Goal: Task Accomplishment & Management: Manage account settings

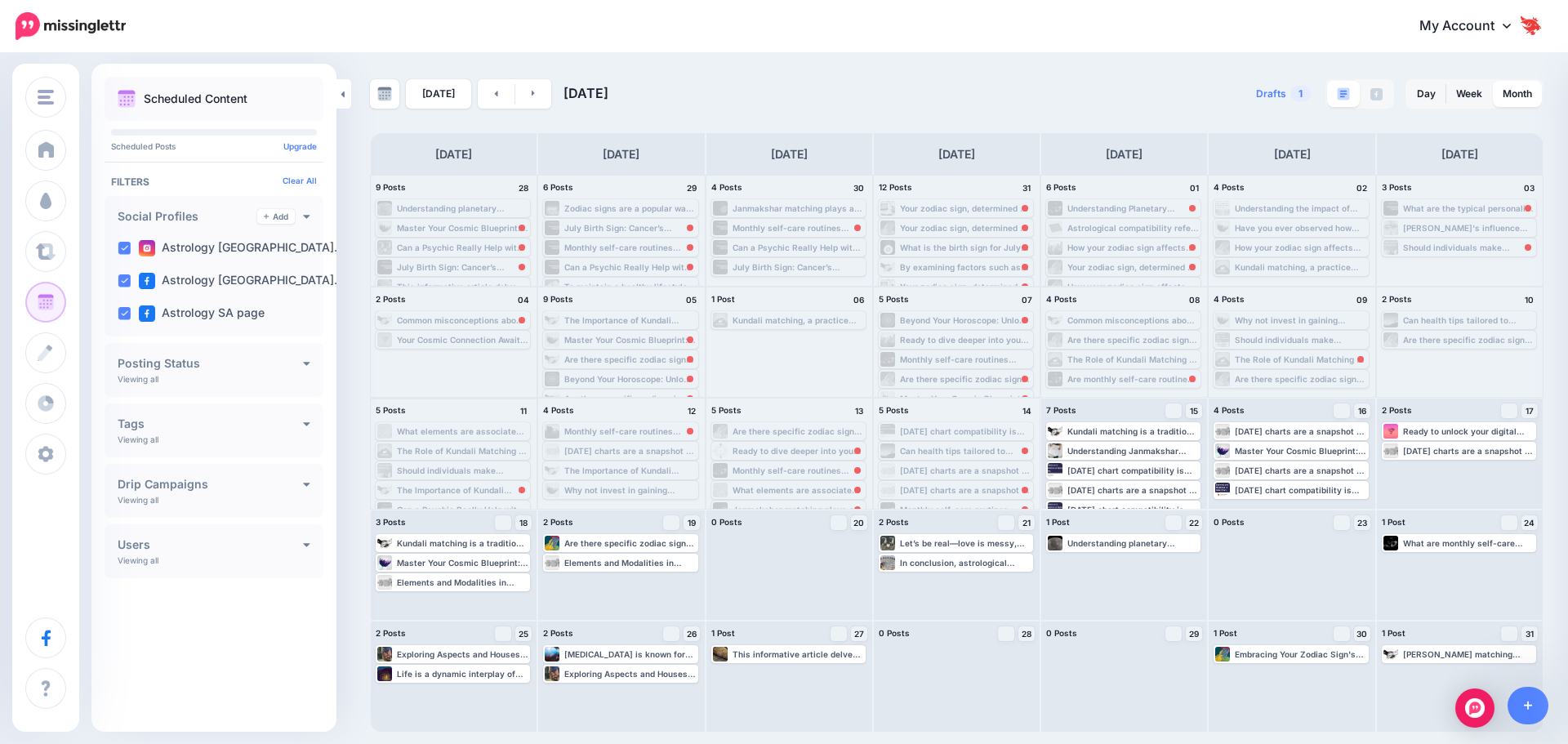
click at [451, 489] on div "The Importance of Kundali Matching in Relationships Read more 👉 https://astrolo…" at bounding box center [462, 490] width 132 height 10
click at [479, 471] on link "Reschedule" at bounding box center [453, 472] width 149 height 14
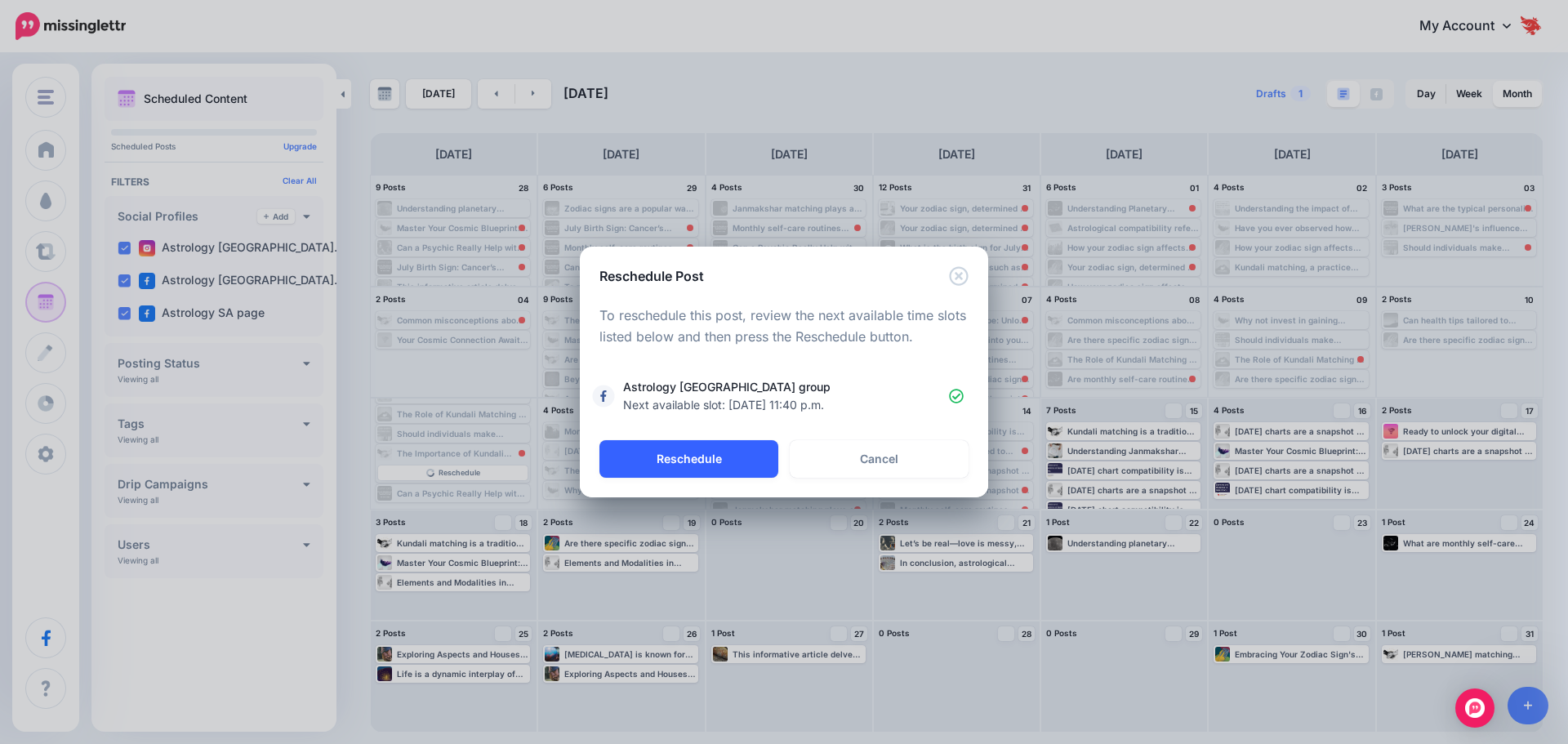
click at [742, 465] on button "Reschedule" at bounding box center [689, 459] width 179 height 37
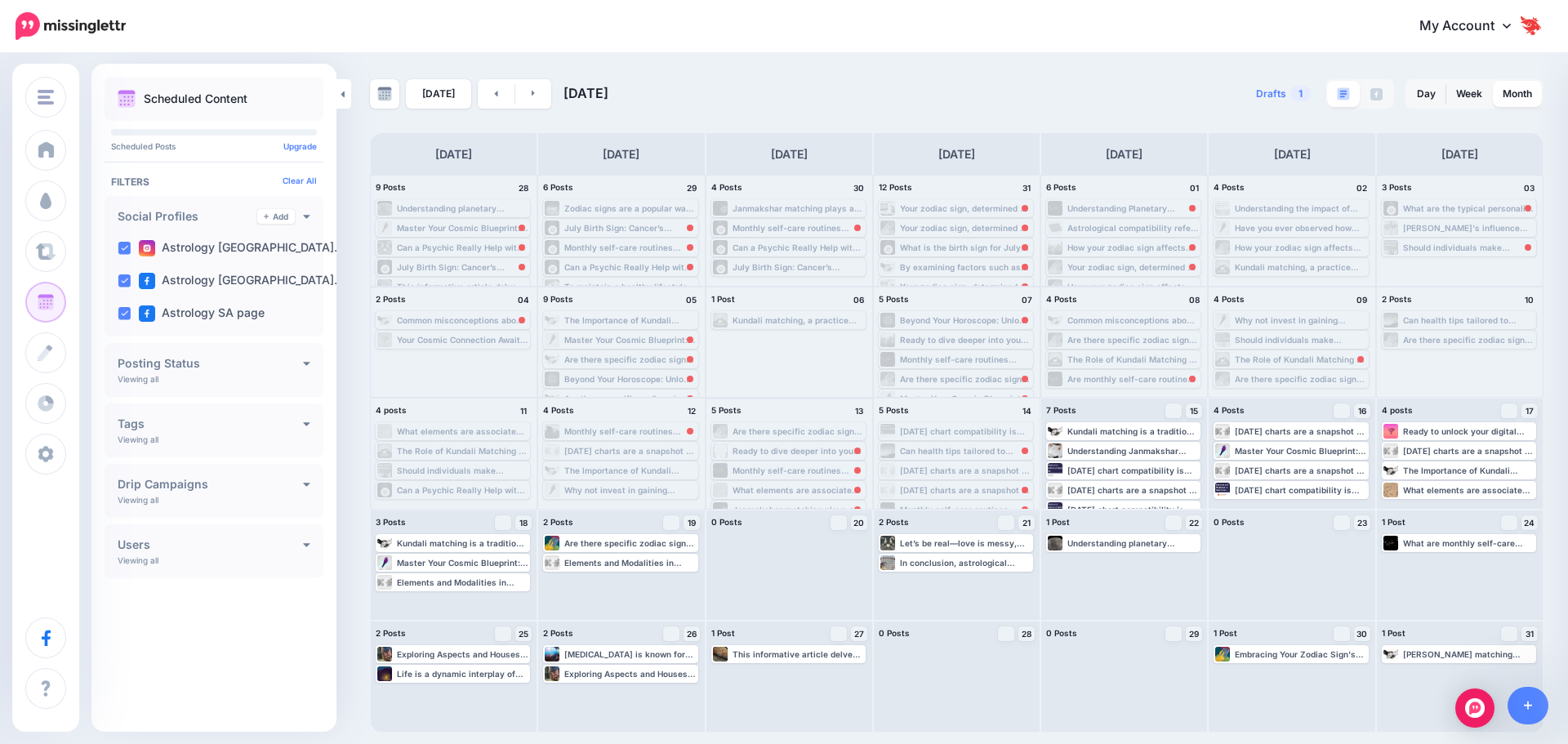
scroll to position [0, 0]
click at [815, 471] on div "Monthly self-care routines based on planetary movements Learn more > https://as…" at bounding box center [798, 471] width 132 height 10
click at [811, 489] on span "Reschedule" at bounding box center [794, 490] width 42 height 8
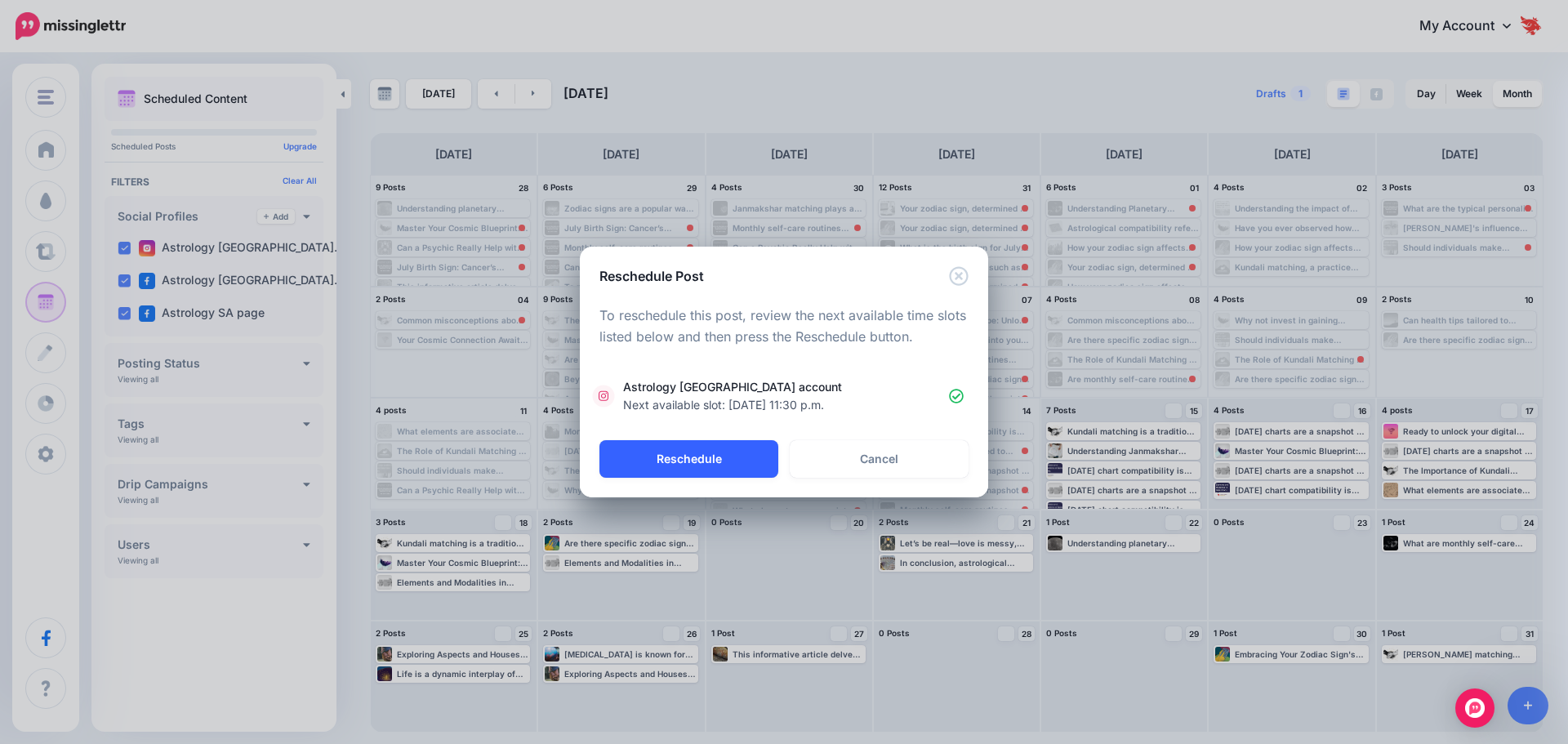
click at [754, 457] on button "Reschedule" at bounding box center [689, 459] width 179 height 37
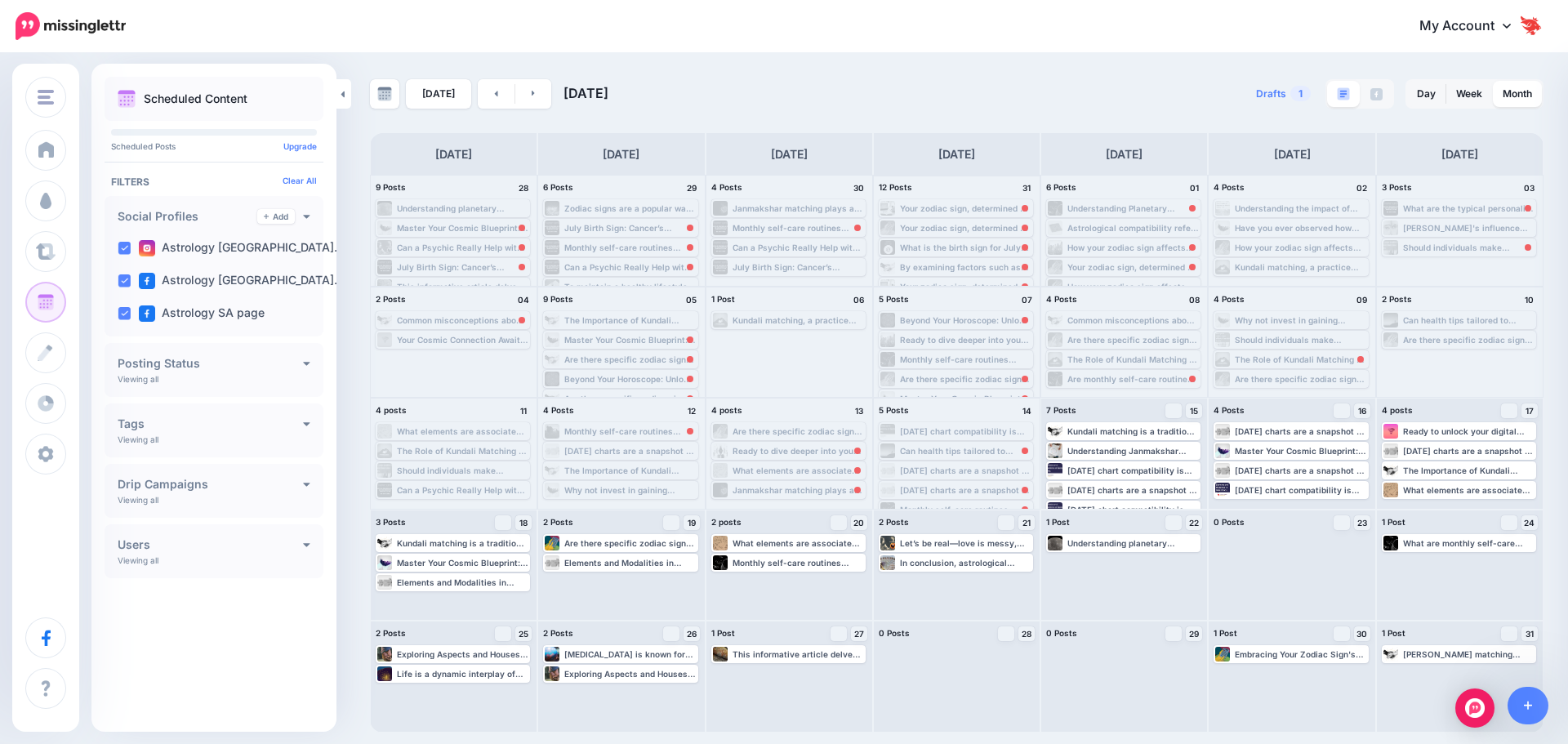
click at [986, 246] on div "What is the birth sign for July? Read more 👉 https://lttr.ai/Ag7ld #Cancer #Uni…" at bounding box center [966, 248] width 132 height 10
click at [985, 229] on div "Your zodiac sign, determined by your birth date, can offer insights into your p…" at bounding box center [966, 228] width 132 height 10
click at [984, 245] on span "Reschedule Failed" at bounding box center [962, 248] width 64 height 8
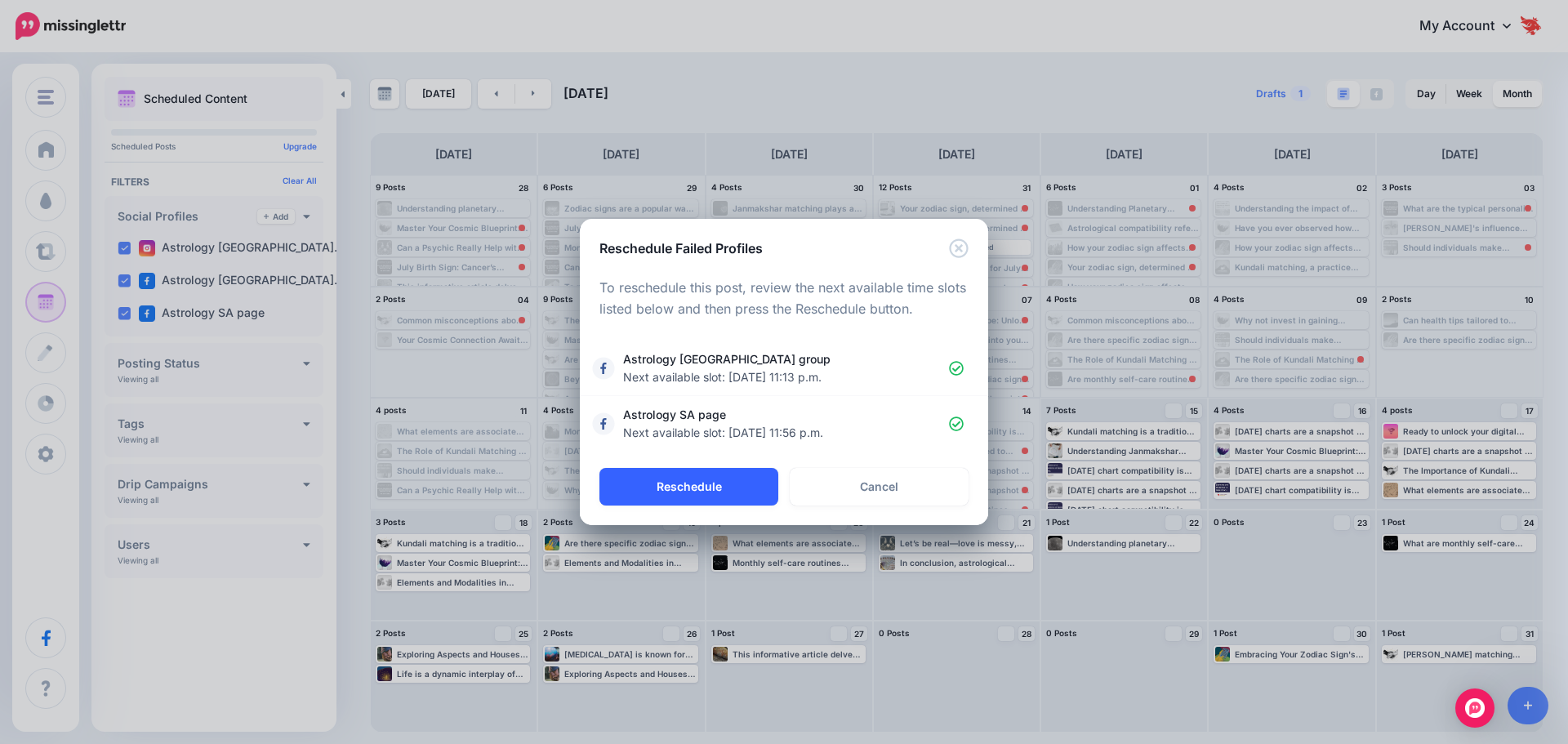
click at [669, 493] on button "Reschedule" at bounding box center [689, 487] width 179 height 37
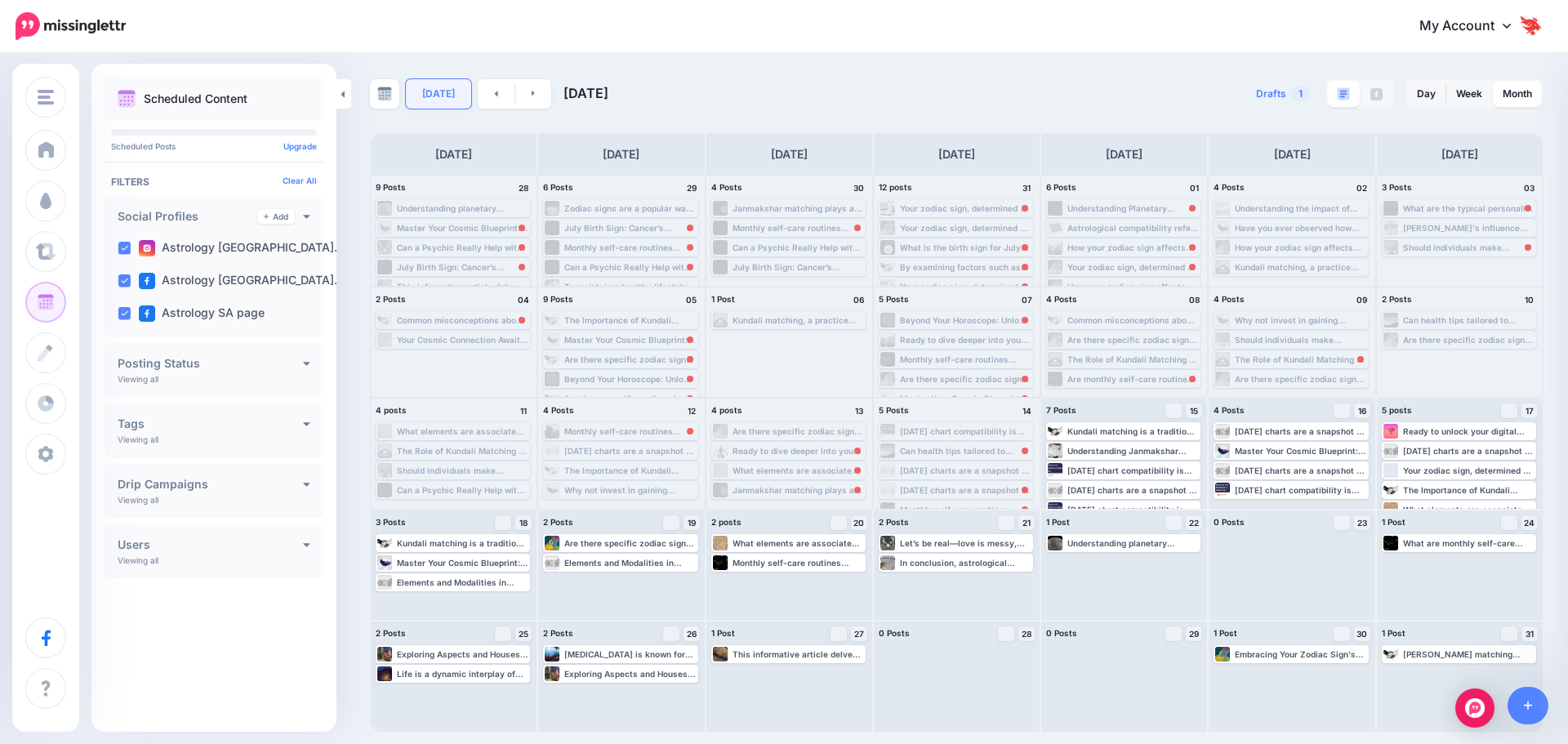
click at [418, 101] on link "Today" at bounding box center [438, 93] width 65 height 30
click at [621, 431] on div "Monthly self-care routines based on planetary movements are determined by the p…" at bounding box center [630, 431] width 132 height 10
click at [626, 451] on span "Reschedule" at bounding box center [627, 451] width 42 height 8
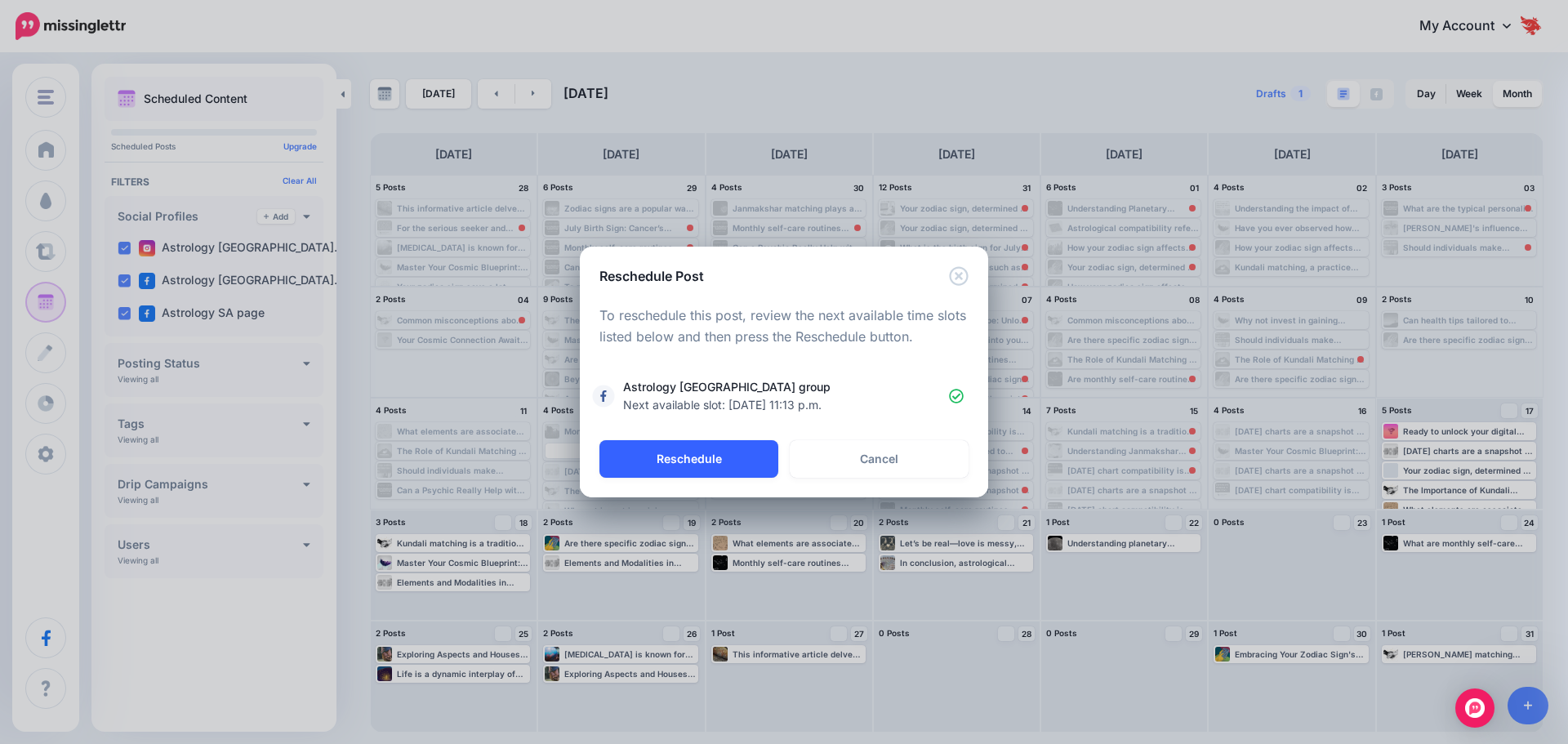
click at [748, 458] on button "Reschedule" at bounding box center [689, 459] width 179 height 37
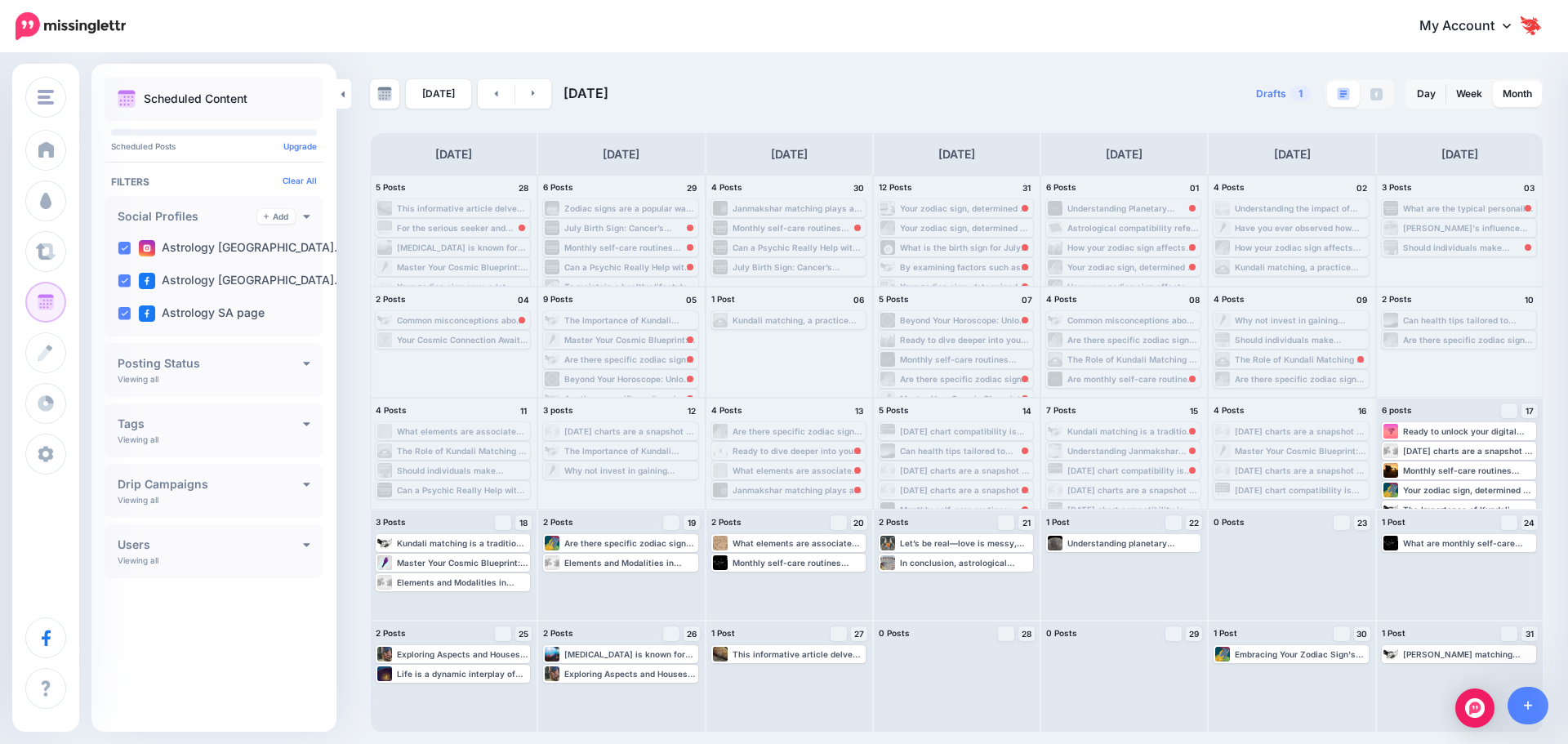
click at [933, 210] on div "Your zodiac sign, determined by your birth date, can offer insights into your p…" at bounding box center [966, 208] width 132 height 10
click at [636, 270] on div "Can a Psychic Really Help with Love Problems? I Tried Keen.com to Find Out Get …" at bounding box center [630, 268] width 132 height 10
click at [644, 284] on span "Reschedule" at bounding box center [627, 287] width 42 height 8
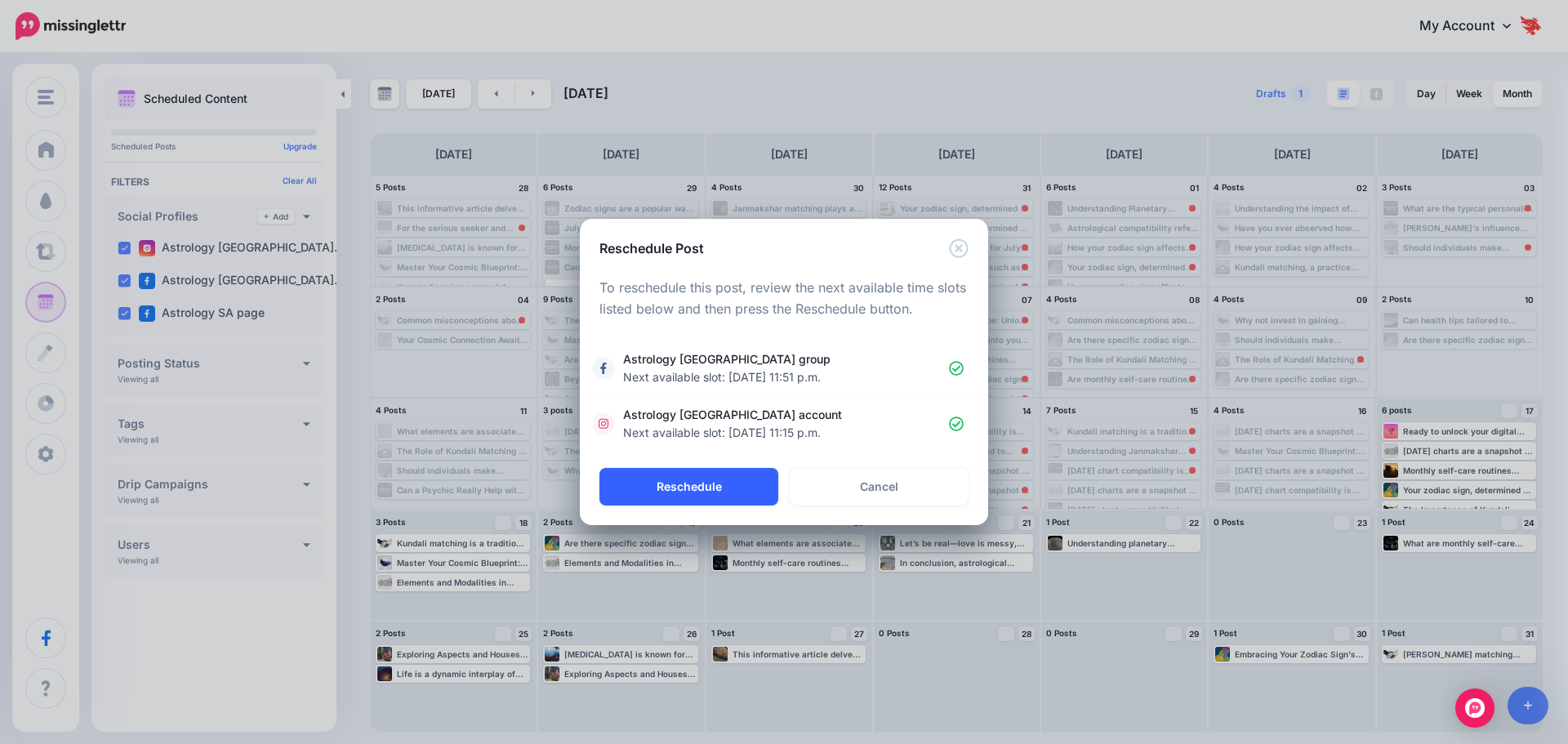
click at [722, 481] on button "Reschedule" at bounding box center [689, 487] width 179 height 37
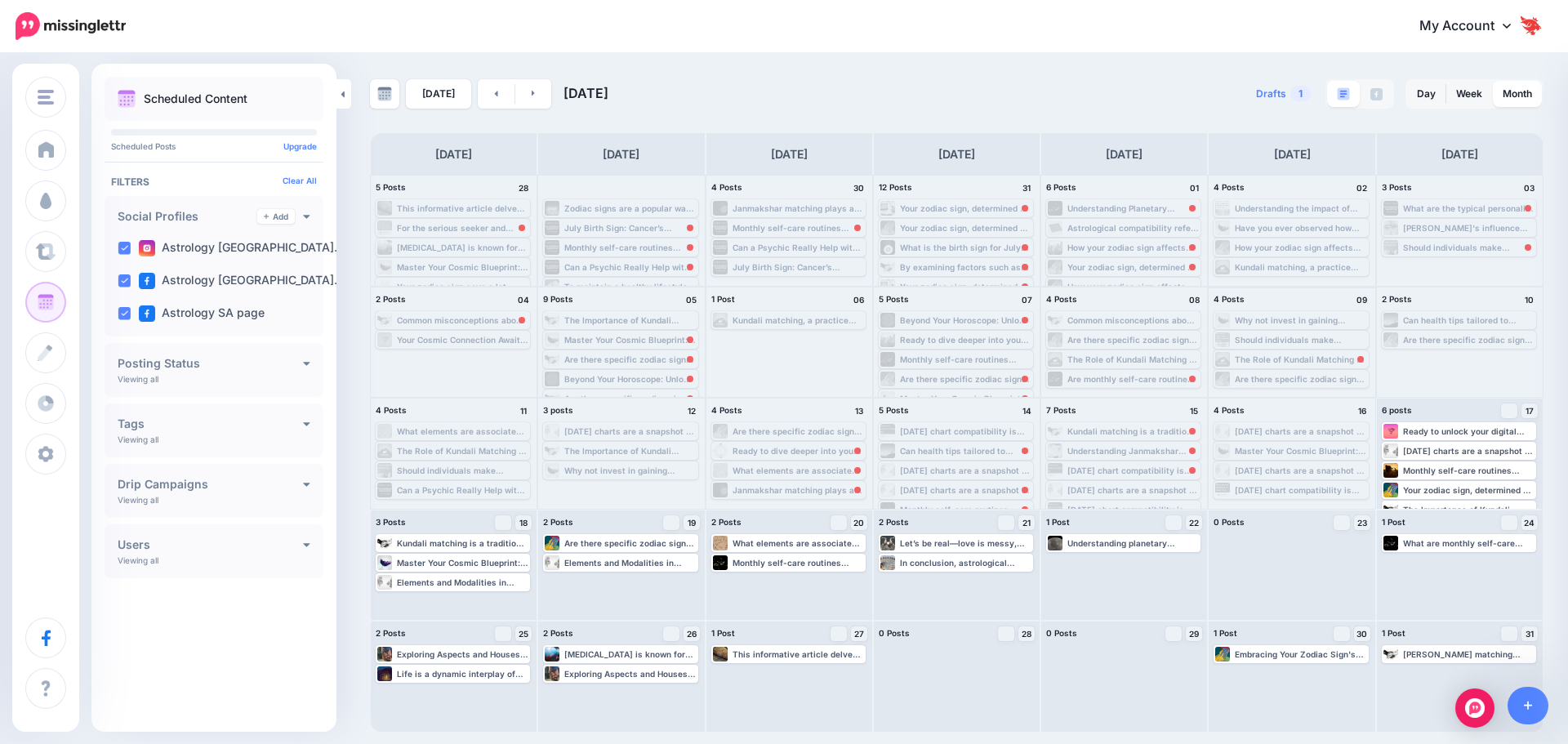
scroll to position [8, 0]
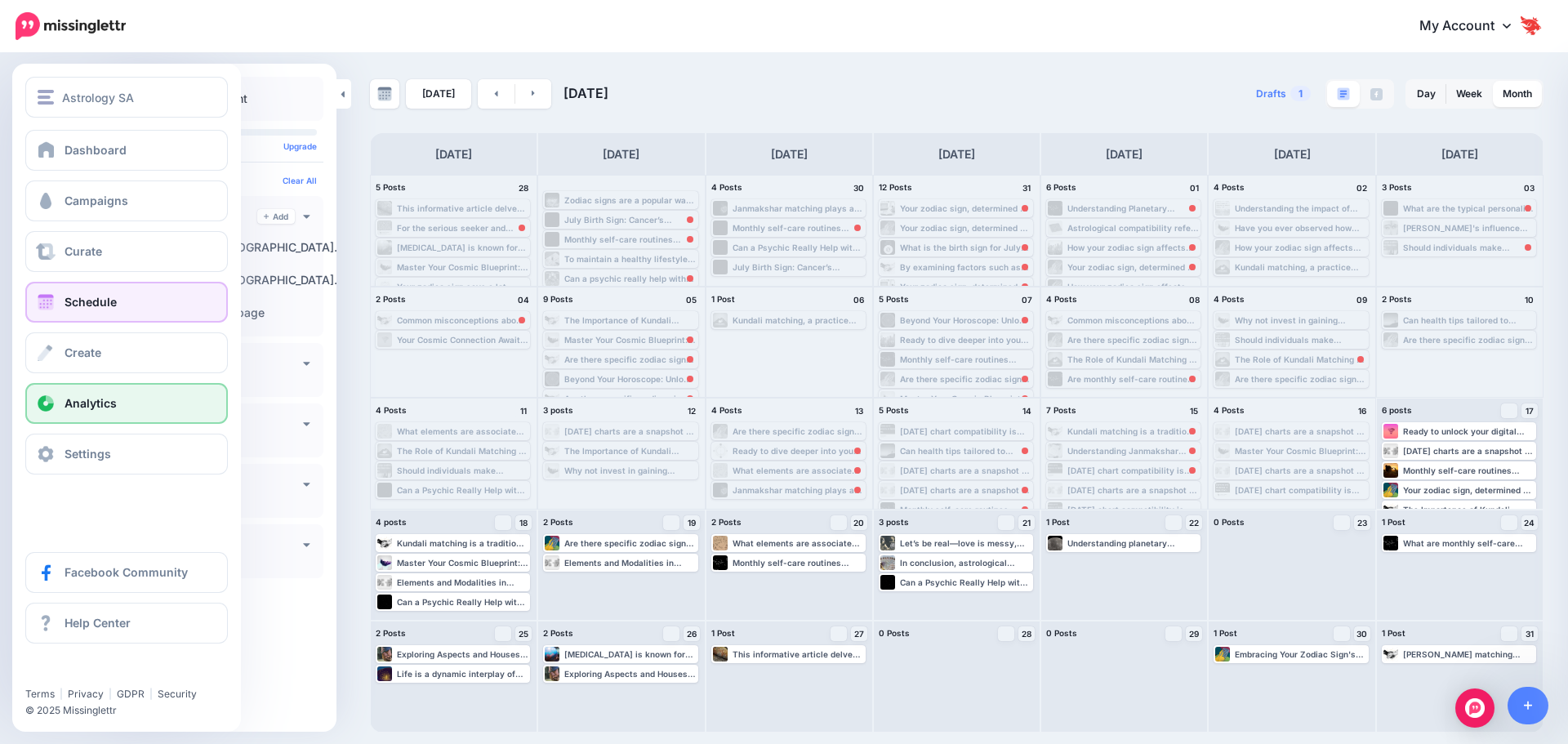
click at [93, 400] on span "Analytics" at bounding box center [91, 403] width 53 height 14
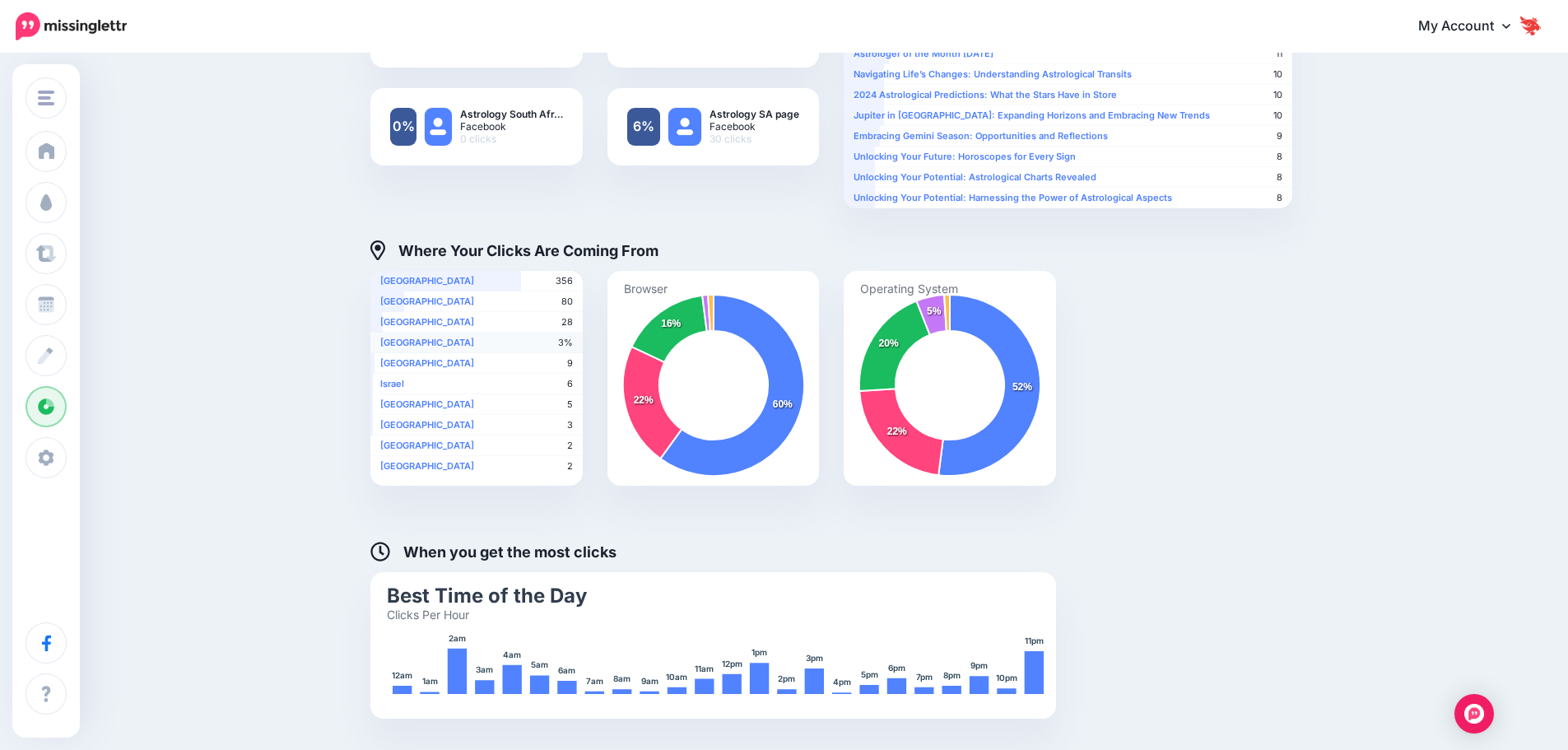
scroll to position [541, 0]
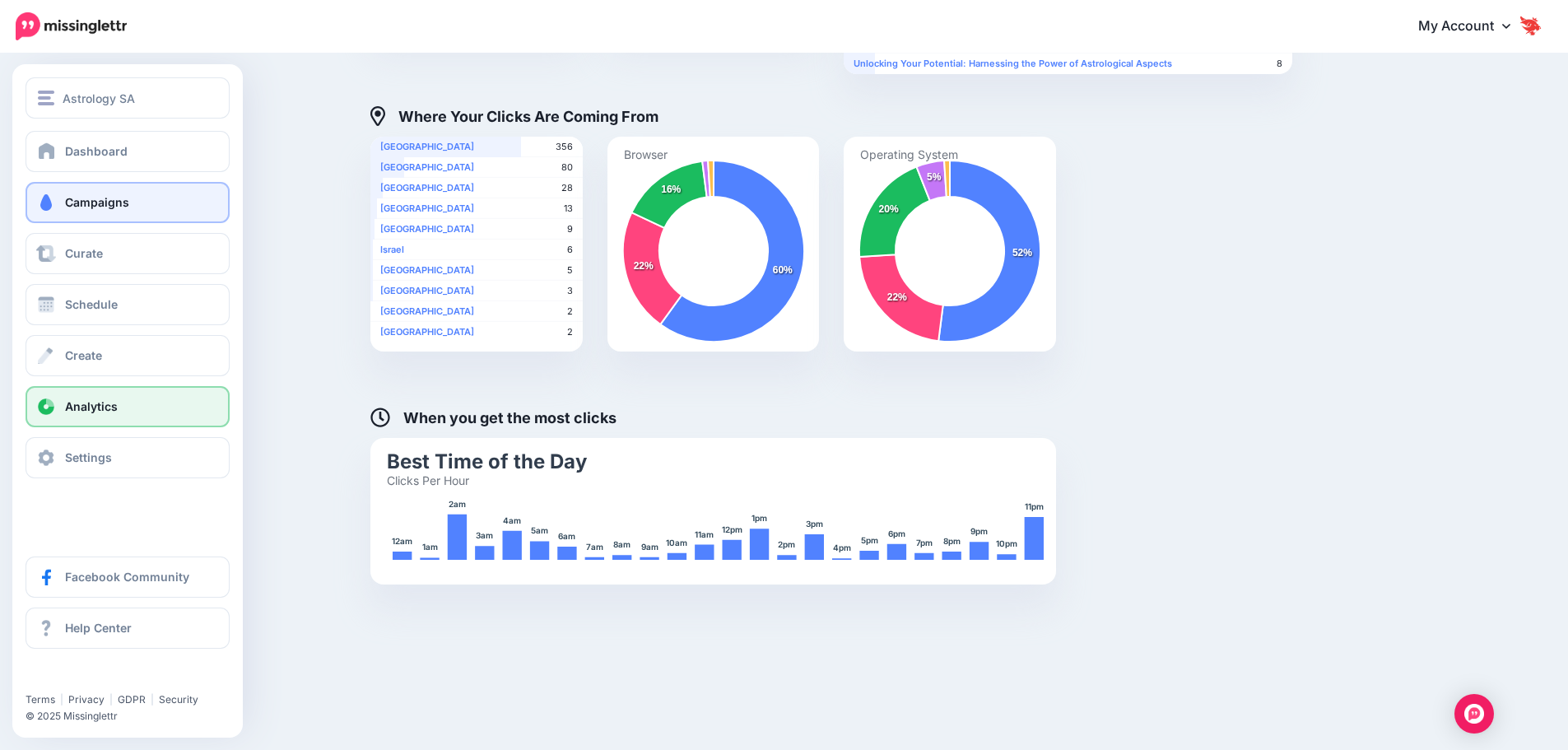
click at [84, 199] on span "Campaigns" at bounding box center [97, 202] width 64 height 14
